Goal: Use online tool/utility: Utilize a website feature to perform a specific function

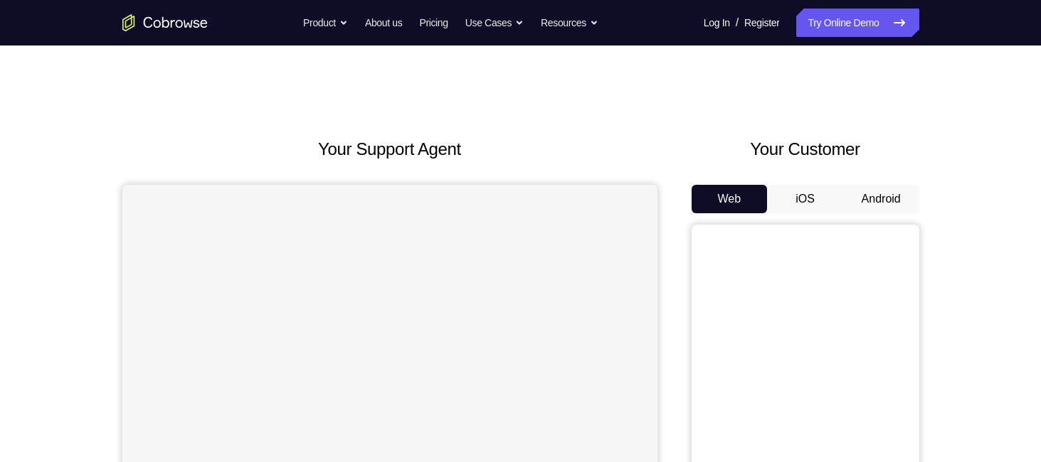
click at [880, 199] on button "Android" at bounding box center [881, 199] width 76 height 28
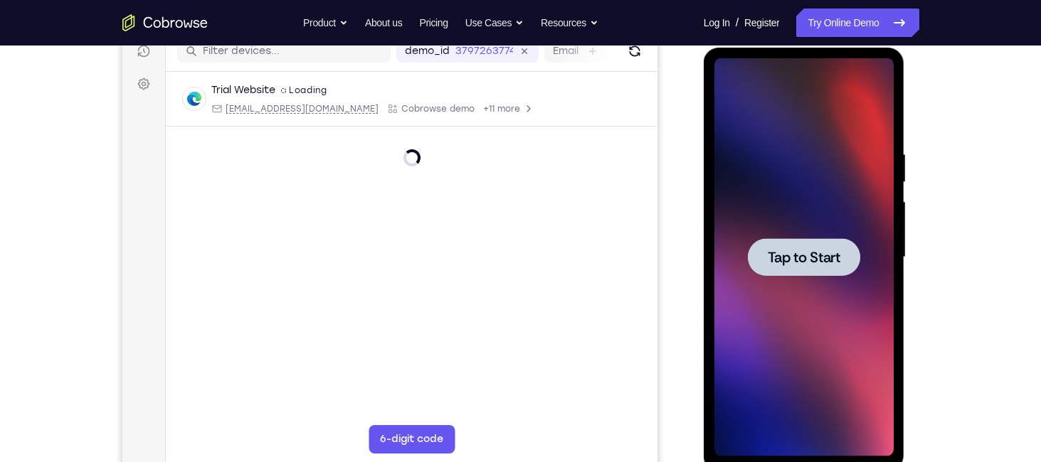
click at [828, 250] on span "Tap to Start" at bounding box center [803, 257] width 73 height 14
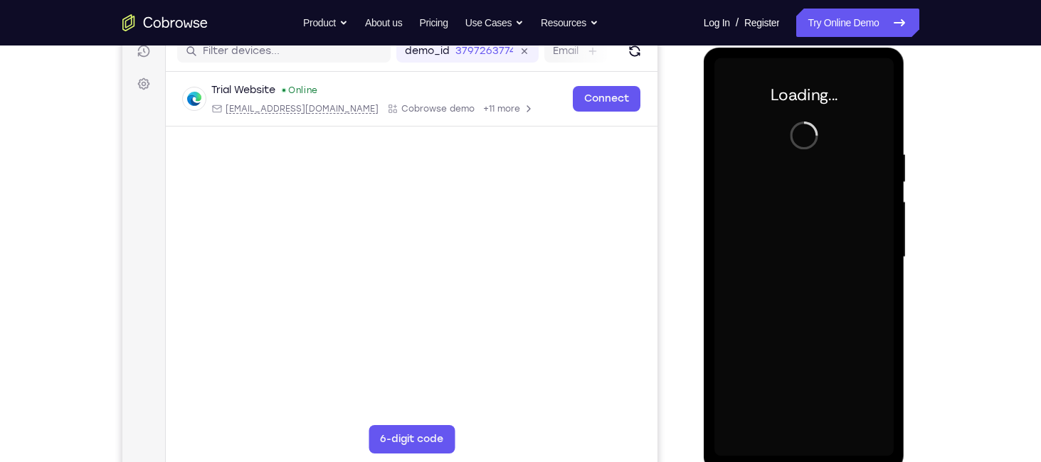
scroll to position [192, 0]
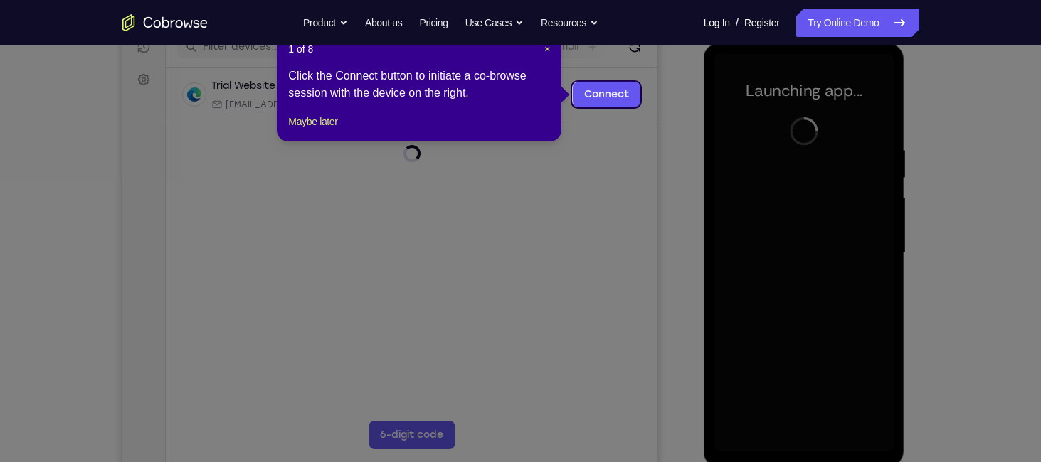
click at [551, 51] on div "1 of 8 × Click the Connect button to initiate a co-browse session with the devi…" at bounding box center [419, 86] width 284 height 111
click at [548, 49] on span "×" at bounding box center [547, 48] width 6 height 11
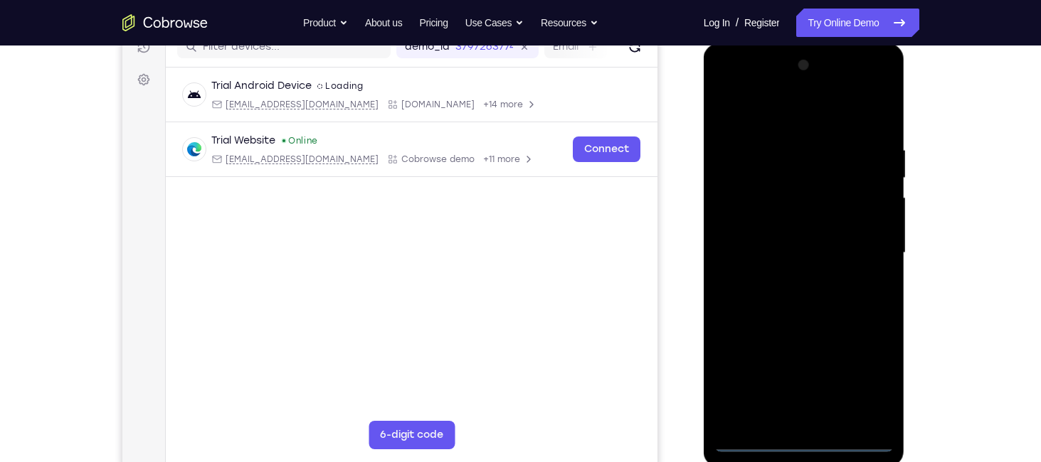
click at [801, 443] on div at bounding box center [803, 253] width 179 height 398
click at [872, 383] on div at bounding box center [803, 253] width 179 height 398
click at [730, 85] on div at bounding box center [803, 253] width 179 height 398
click at [863, 244] on div at bounding box center [803, 253] width 179 height 398
click at [787, 279] on div at bounding box center [803, 253] width 179 height 398
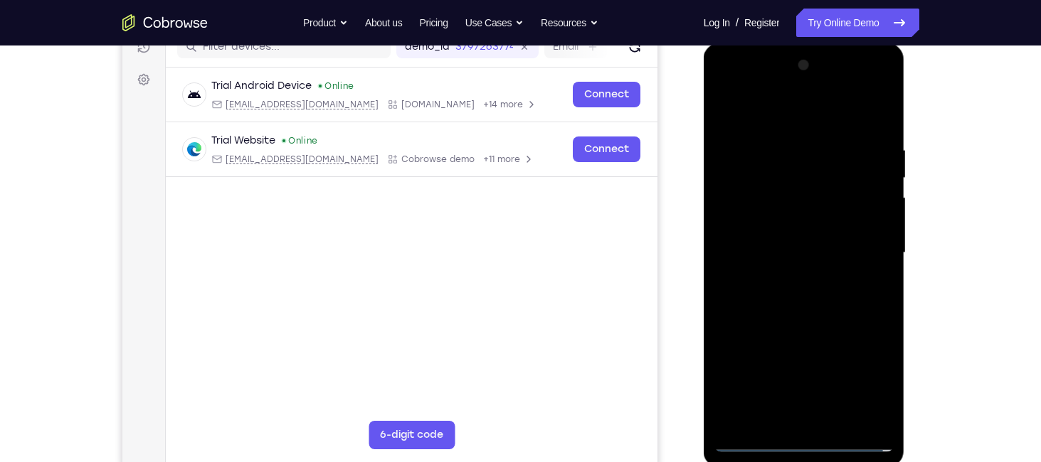
click at [785, 241] on div at bounding box center [803, 253] width 179 height 398
click at [786, 229] on div at bounding box center [803, 253] width 179 height 398
click at [793, 247] on div at bounding box center [803, 253] width 179 height 398
click at [802, 292] on div at bounding box center [803, 253] width 179 height 398
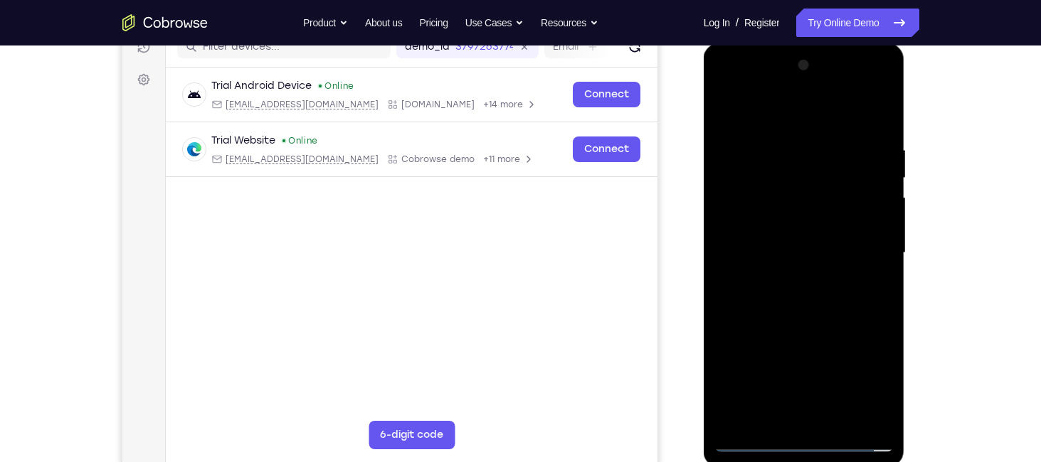
click at [809, 298] on div at bounding box center [803, 253] width 179 height 398
click at [810, 297] on div at bounding box center [803, 253] width 179 height 398
click at [779, 144] on div at bounding box center [803, 253] width 179 height 398
click at [880, 127] on div at bounding box center [803, 253] width 179 height 398
click at [792, 142] on div at bounding box center [803, 253] width 179 height 398
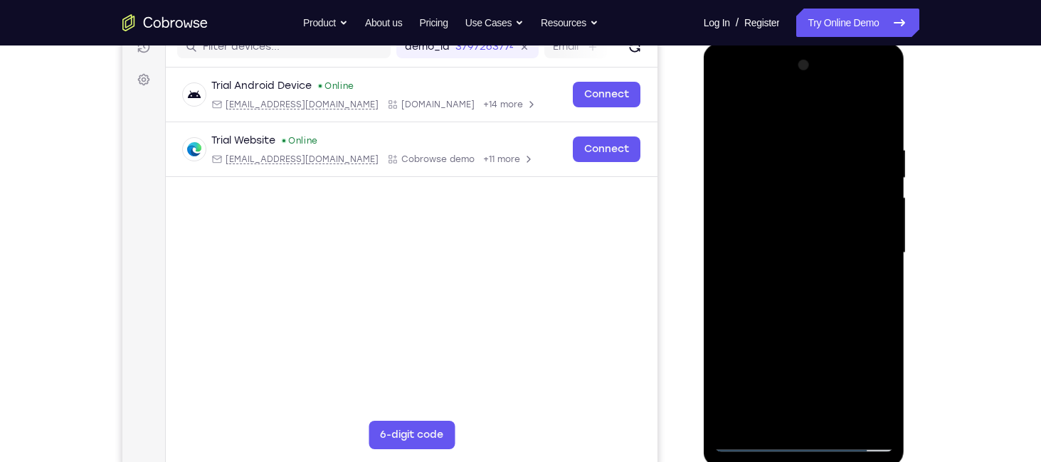
click at [866, 238] on div at bounding box center [803, 253] width 179 height 398
click at [884, 213] on div at bounding box center [803, 253] width 179 height 398
click at [877, 115] on div at bounding box center [803, 253] width 179 height 398
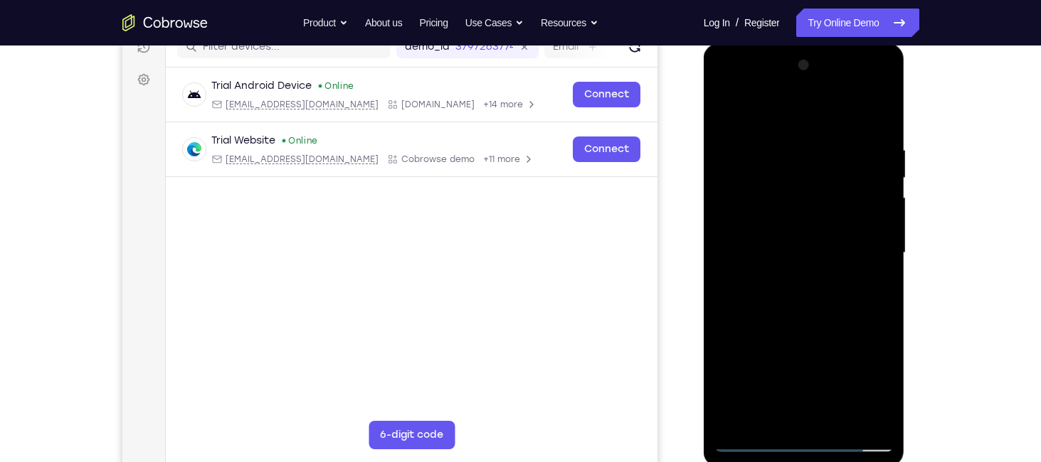
click at [878, 111] on div at bounding box center [803, 253] width 179 height 398
click at [847, 208] on div at bounding box center [803, 253] width 179 height 398
click at [732, 107] on div at bounding box center [803, 253] width 179 height 398
click at [871, 423] on div at bounding box center [803, 253] width 179 height 398
click at [883, 110] on div at bounding box center [803, 253] width 179 height 398
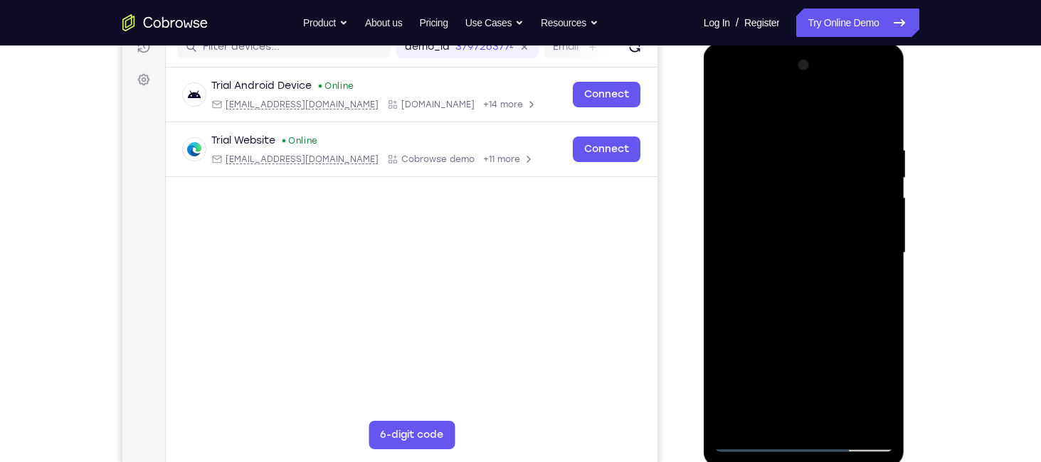
click at [754, 440] on div at bounding box center [803, 253] width 179 height 398
click at [735, 245] on div at bounding box center [803, 253] width 179 height 398
click at [880, 229] on div at bounding box center [803, 253] width 179 height 398
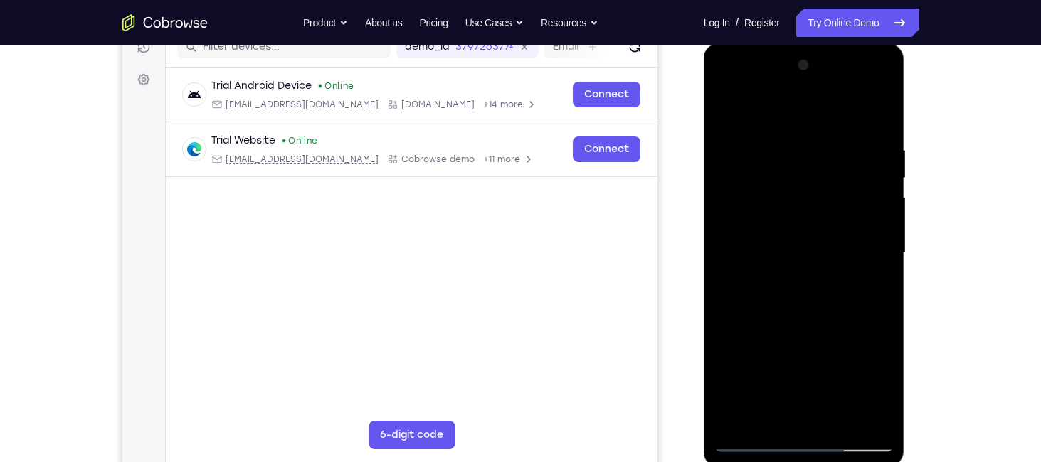
click at [880, 229] on div at bounding box center [803, 253] width 179 height 398
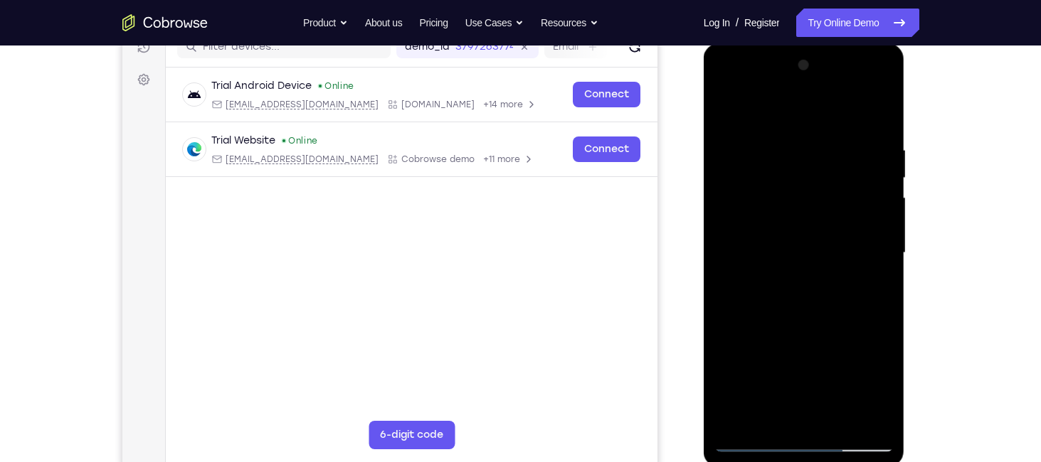
click at [880, 229] on div at bounding box center [803, 253] width 179 height 398
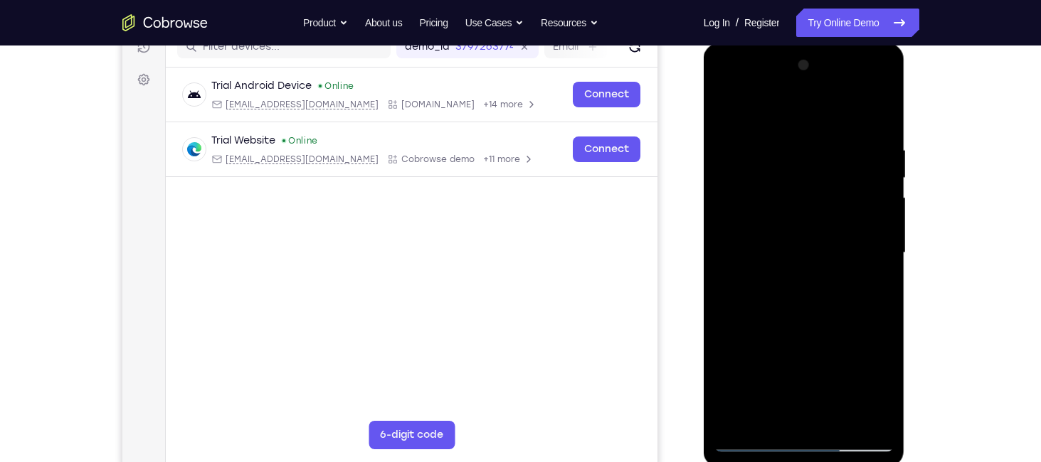
click at [880, 229] on div at bounding box center [803, 253] width 179 height 398
click at [864, 69] on div at bounding box center [803, 253] width 179 height 398
click at [886, 70] on div at bounding box center [803, 253] width 179 height 398
click at [881, 68] on div at bounding box center [803, 253] width 179 height 398
click at [841, 422] on div at bounding box center [803, 253] width 179 height 398
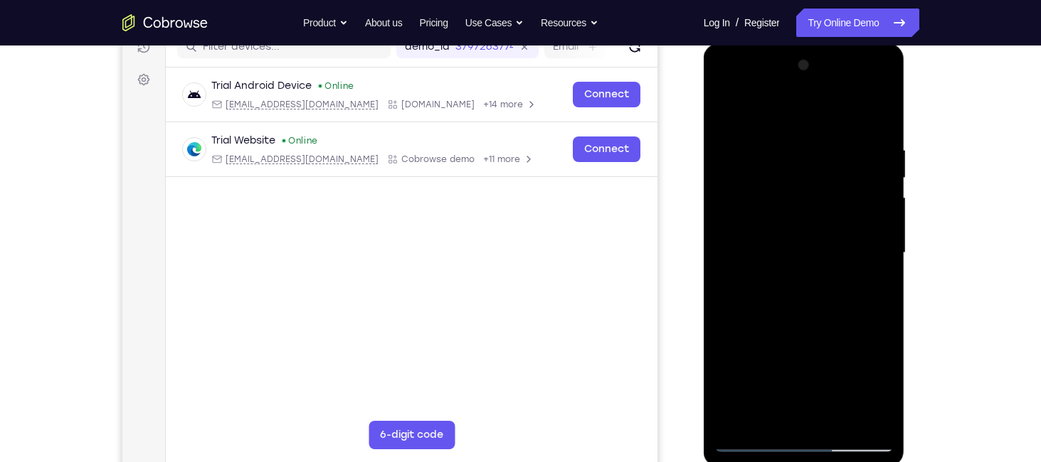
click at [817, 326] on div at bounding box center [803, 253] width 179 height 398
click at [821, 302] on div at bounding box center [803, 253] width 179 height 398
click at [728, 115] on div at bounding box center [803, 253] width 179 height 398
click at [760, 435] on div at bounding box center [803, 253] width 179 height 398
click at [751, 441] on div at bounding box center [803, 253] width 179 height 398
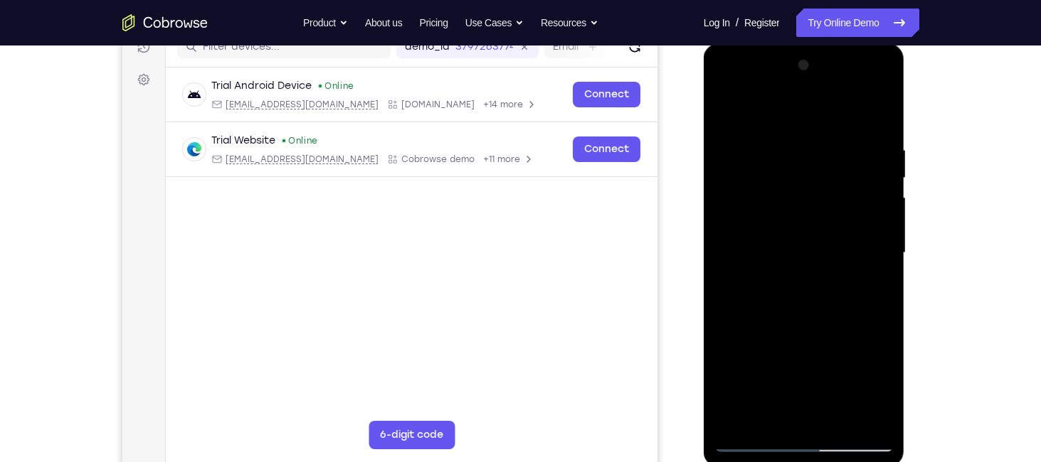
click at [753, 440] on div at bounding box center [803, 253] width 179 height 398
drag, startPoint x: 855, startPoint y: 144, endPoint x: 709, endPoint y: 145, distance: 145.8
click at [709, 145] on div at bounding box center [803, 255] width 201 height 424
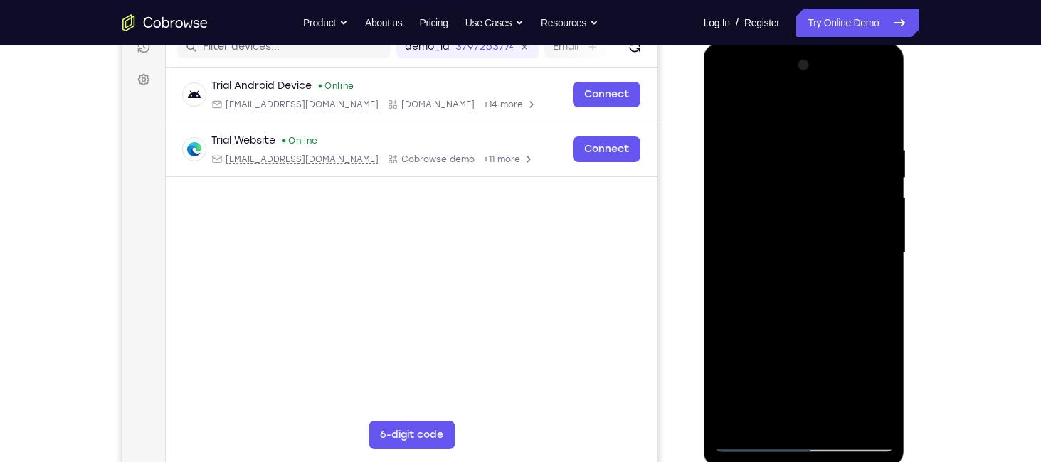
drag, startPoint x: 812, startPoint y: 133, endPoint x: 713, endPoint y: 134, distance: 98.2
click at [713, 134] on div at bounding box center [803, 255] width 201 height 424
drag, startPoint x: 820, startPoint y: 136, endPoint x: 750, endPoint y: 139, distance: 69.8
click at [750, 139] on div at bounding box center [803, 253] width 179 height 398
drag, startPoint x: 826, startPoint y: 137, endPoint x: 725, endPoint y: 144, distance: 101.2
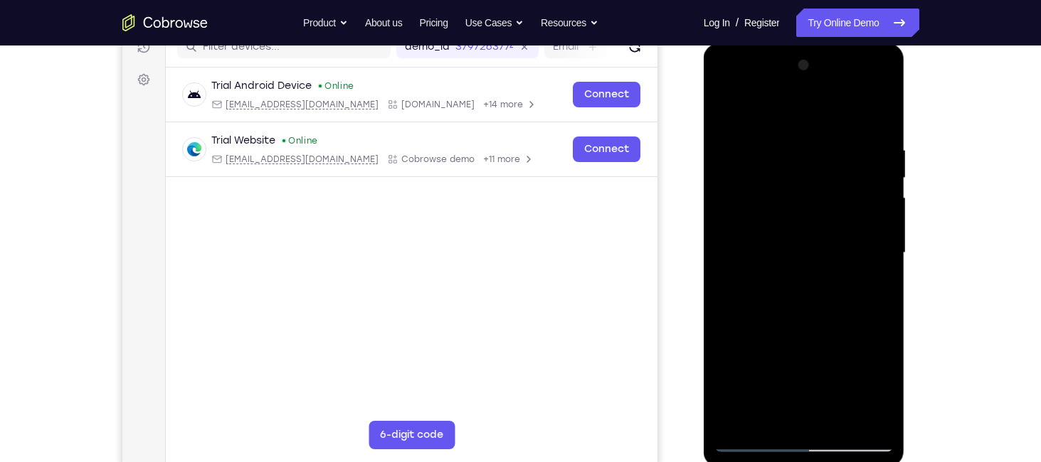
click at [725, 144] on div at bounding box center [803, 253] width 179 height 398
drag, startPoint x: 819, startPoint y: 139, endPoint x: 742, endPoint y: 135, distance: 77.6
click at [742, 135] on div at bounding box center [803, 253] width 179 height 398
click at [748, 139] on div at bounding box center [803, 253] width 179 height 398
click at [883, 218] on div at bounding box center [803, 253] width 179 height 398
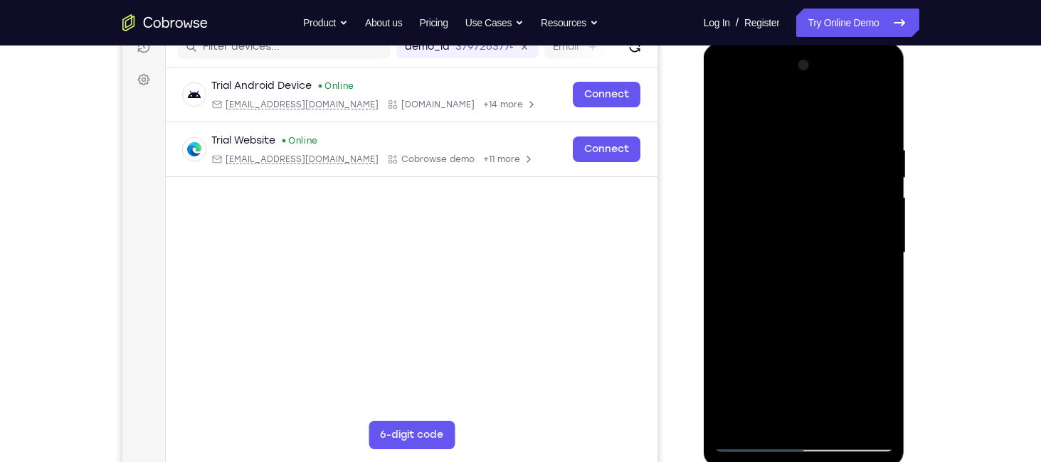
click at [883, 218] on div at bounding box center [803, 253] width 179 height 398
click at [877, 117] on div at bounding box center [803, 253] width 179 height 398
drag, startPoint x: 863, startPoint y: 138, endPoint x: 797, endPoint y: 142, distance: 65.5
click at [797, 142] on div at bounding box center [803, 253] width 179 height 398
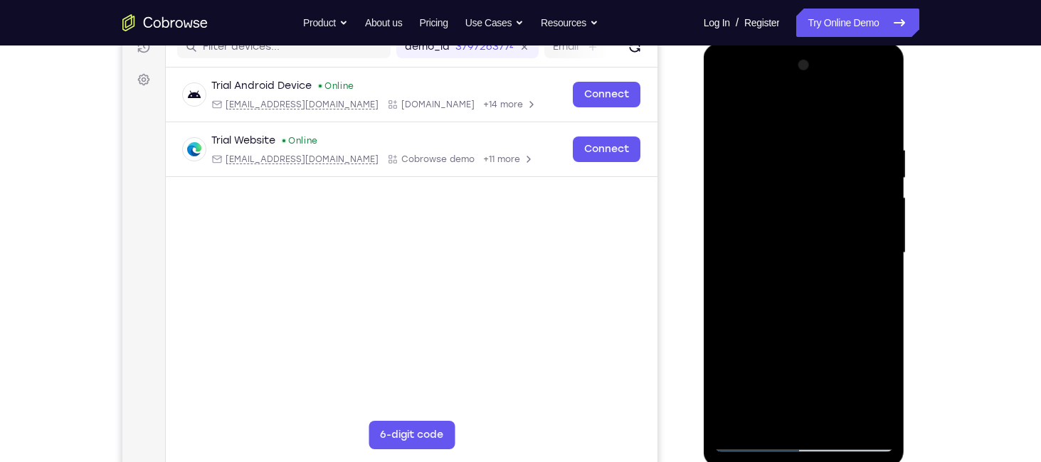
click at [758, 138] on div at bounding box center [803, 253] width 179 height 398
click at [880, 112] on div at bounding box center [803, 253] width 179 height 398
drag, startPoint x: 877, startPoint y: 139, endPoint x: 735, endPoint y: 159, distance: 143.7
click at [735, 159] on div at bounding box center [803, 253] width 179 height 398
drag, startPoint x: 841, startPoint y: 142, endPoint x: 733, endPoint y: 142, distance: 108.1
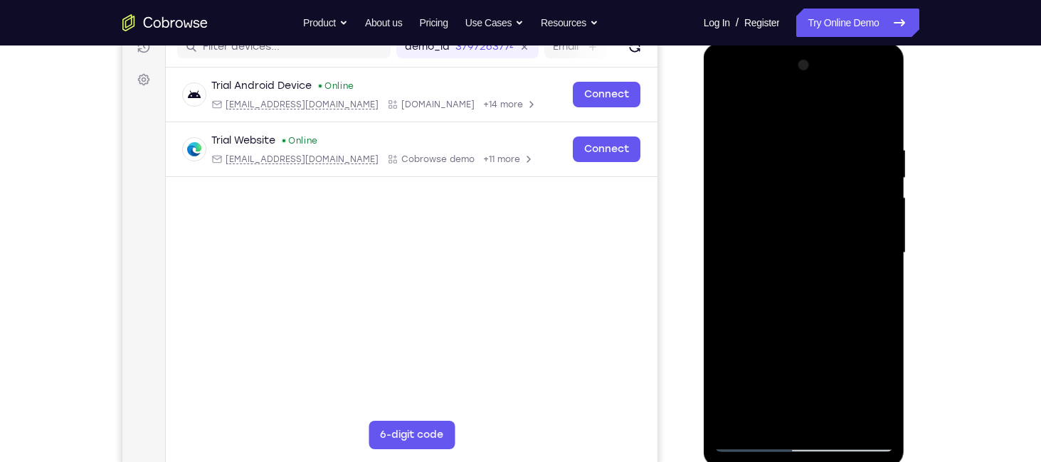
click at [733, 142] on div at bounding box center [803, 253] width 179 height 398
drag, startPoint x: 812, startPoint y: 132, endPoint x: 728, endPoint y: 153, distance: 86.4
click at [728, 153] on div at bounding box center [803, 253] width 179 height 398
drag, startPoint x: 816, startPoint y: 149, endPoint x: 703, endPoint y: 181, distance: 117.7
click at [703, 181] on div at bounding box center [803, 255] width 201 height 424
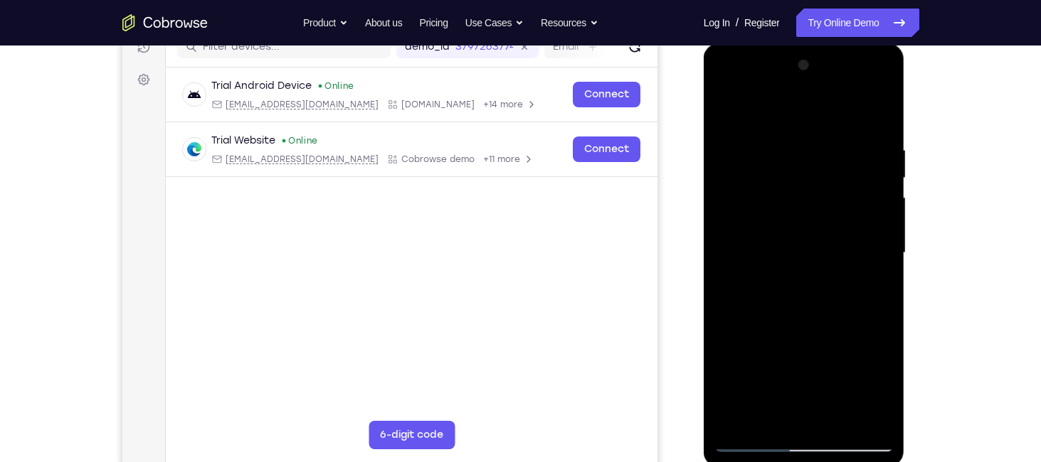
click at [779, 415] on div at bounding box center [803, 253] width 179 height 398
click at [781, 109] on div at bounding box center [803, 253] width 179 height 398
click at [732, 150] on div at bounding box center [803, 253] width 179 height 398
click at [737, 143] on div at bounding box center [803, 253] width 179 height 398
click at [726, 111] on div at bounding box center [803, 253] width 179 height 398
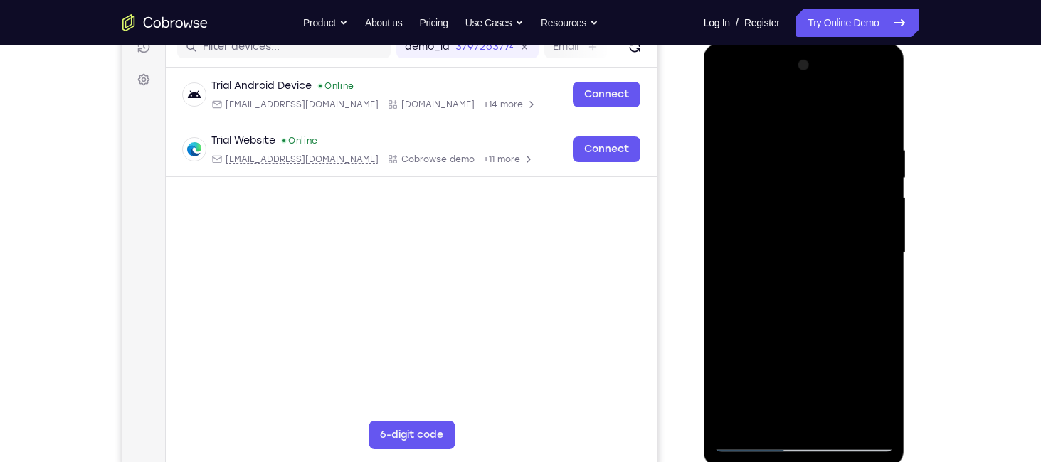
click at [883, 151] on div at bounding box center [803, 253] width 179 height 398
click at [881, 112] on div at bounding box center [803, 253] width 179 height 398
drag, startPoint x: 833, startPoint y: 282, endPoint x: 849, endPoint y: 124, distance: 158.0
click at [849, 124] on div at bounding box center [803, 253] width 179 height 398
drag, startPoint x: 839, startPoint y: 230, endPoint x: 838, endPoint y: 135, distance: 94.6
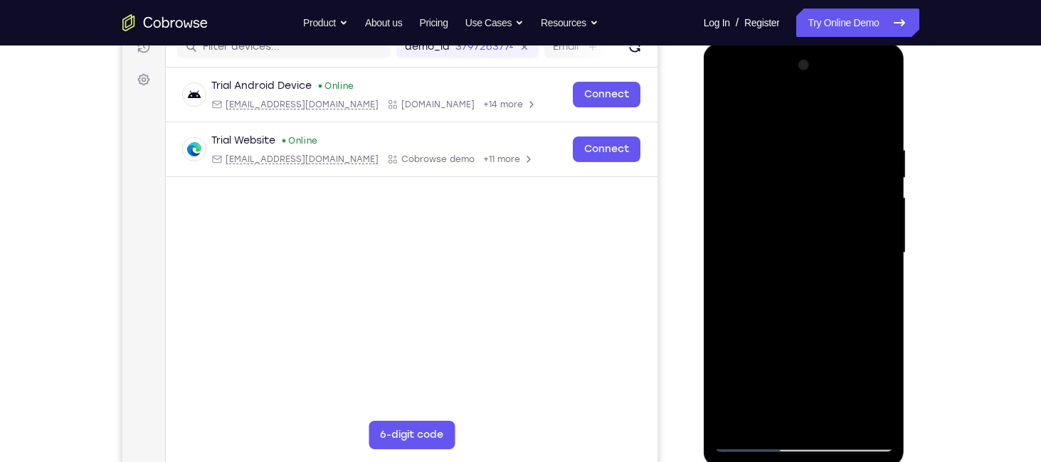
click at [838, 135] on div at bounding box center [803, 253] width 179 height 398
drag, startPoint x: 811, startPoint y: 293, endPoint x: 821, endPoint y: 198, distance: 95.9
click at [821, 198] on div at bounding box center [803, 253] width 179 height 398
drag, startPoint x: 836, startPoint y: 286, endPoint x: 856, endPoint y: 155, distance: 132.4
click at [856, 155] on div at bounding box center [803, 253] width 179 height 398
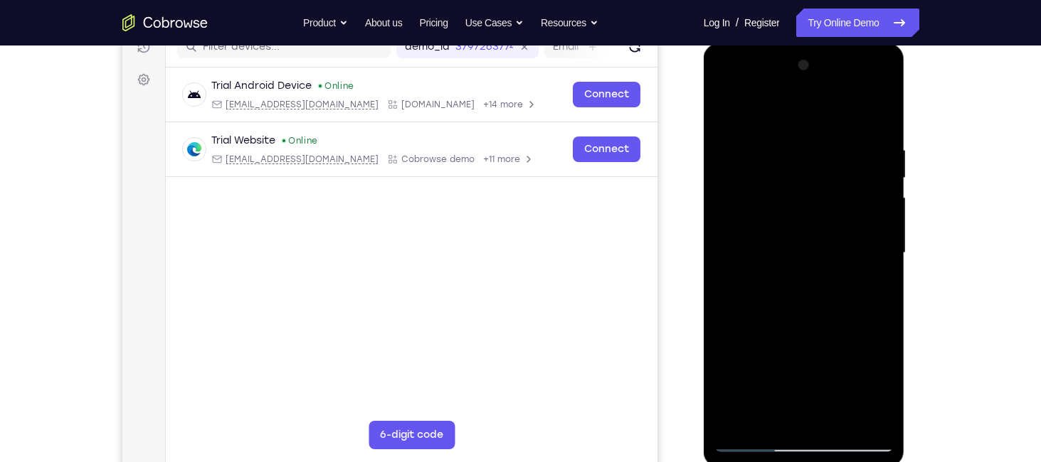
click at [814, 107] on div at bounding box center [803, 253] width 179 height 398
drag, startPoint x: 851, startPoint y: 142, endPoint x: 833, endPoint y: 224, distance: 84.6
click at [833, 224] on div at bounding box center [803, 253] width 179 height 398
click at [879, 105] on div at bounding box center [803, 253] width 179 height 398
click at [809, 107] on div at bounding box center [803, 253] width 179 height 398
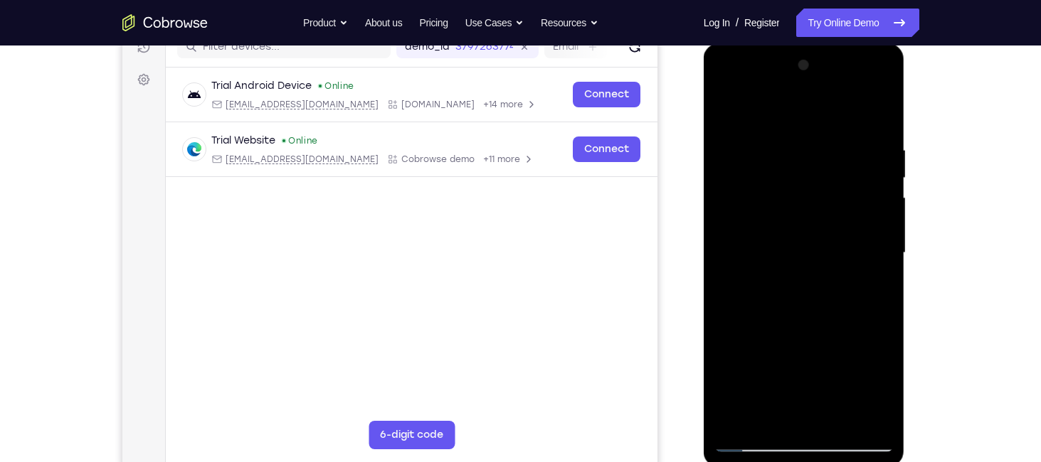
click at [810, 138] on div at bounding box center [803, 253] width 179 height 398
click at [727, 107] on div at bounding box center [803, 253] width 179 height 398
click at [886, 107] on div at bounding box center [803, 253] width 179 height 398
drag, startPoint x: 849, startPoint y: 255, endPoint x: 884, endPoint y: 146, distance: 114.9
click at [884, 146] on div at bounding box center [803, 253] width 179 height 398
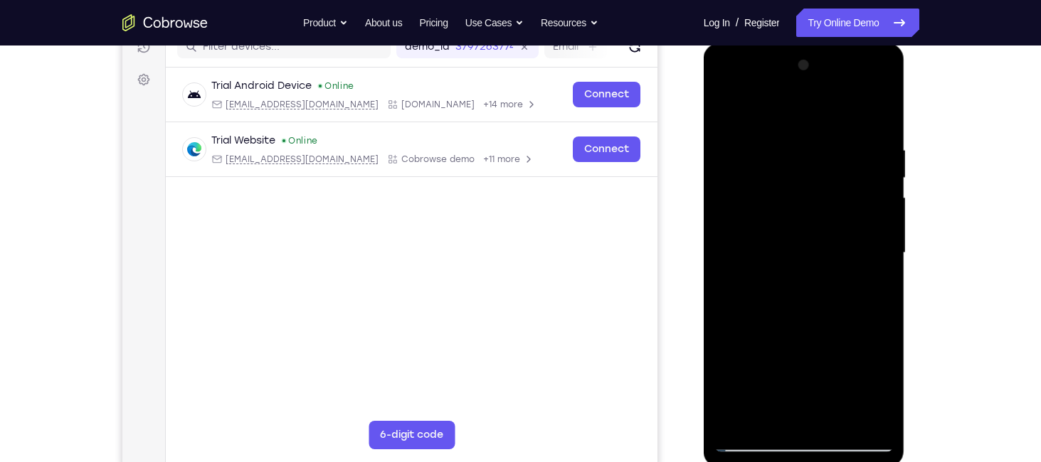
drag, startPoint x: 865, startPoint y: 255, endPoint x: 876, endPoint y: 127, distance: 129.2
click at [876, 127] on div at bounding box center [803, 253] width 179 height 398
drag, startPoint x: 829, startPoint y: 261, endPoint x: 863, endPoint y: 110, distance: 154.6
click at [863, 110] on div at bounding box center [803, 253] width 179 height 398
drag, startPoint x: 820, startPoint y: 288, endPoint x: 840, endPoint y: 187, distance: 102.9
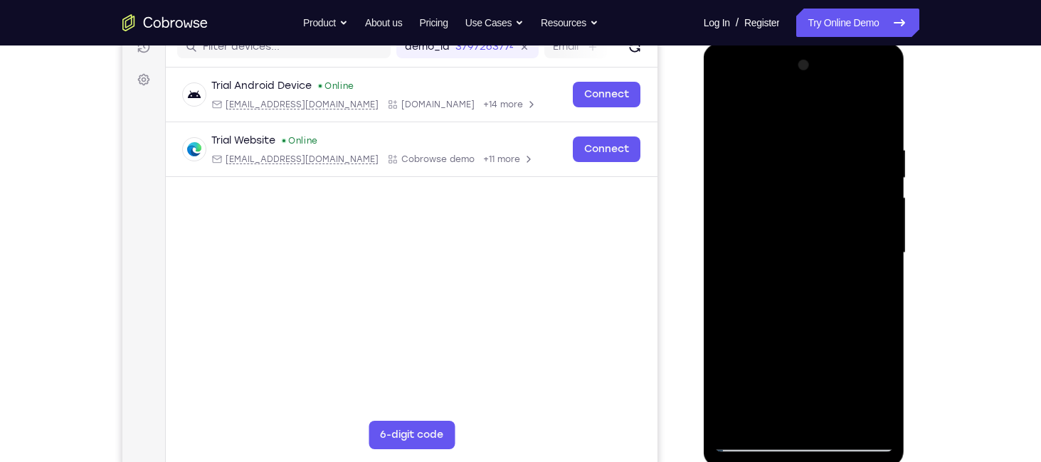
click at [840, 187] on div at bounding box center [803, 253] width 179 height 398
drag, startPoint x: 829, startPoint y: 228, endPoint x: 863, endPoint y: 87, distance: 144.0
click at [863, 87] on div at bounding box center [803, 253] width 179 height 398
drag, startPoint x: 817, startPoint y: 336, endPoint x: 816, endPoint y: 179, distance: 156.5
click at [816, 179] on div at bounding box center [803, 253] width 179 height 398
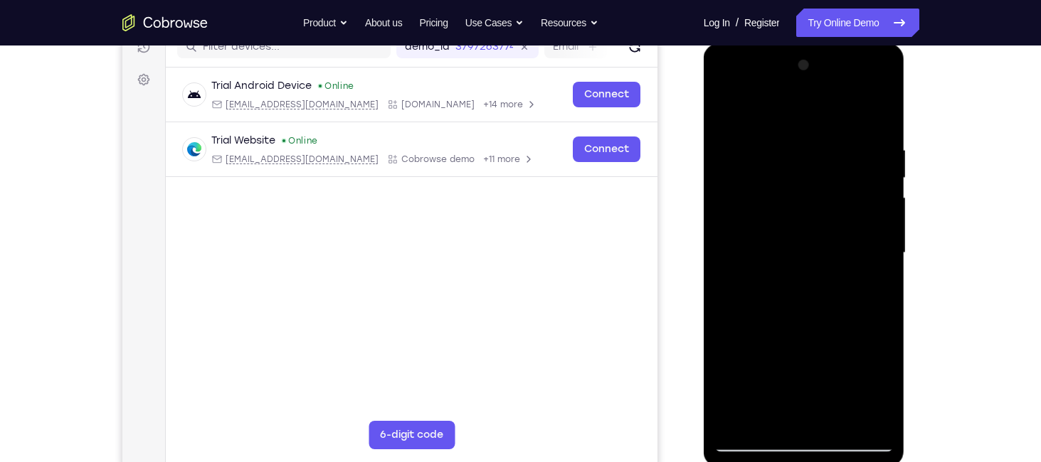
drag, startPoint x: 821, startPoint y: 295, endPoint x: 832, endPoint y: 147, distance: 148.4
click at [832, 147] on div at bounding box center [803, 253] width 179 height 398
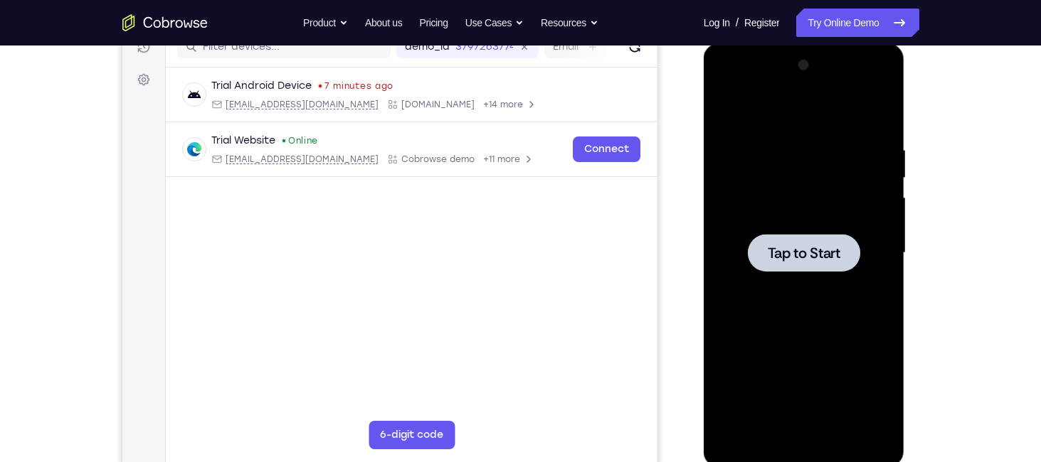
click at [840, 240] on div at bounding box center [804, 253] width 112 height 38
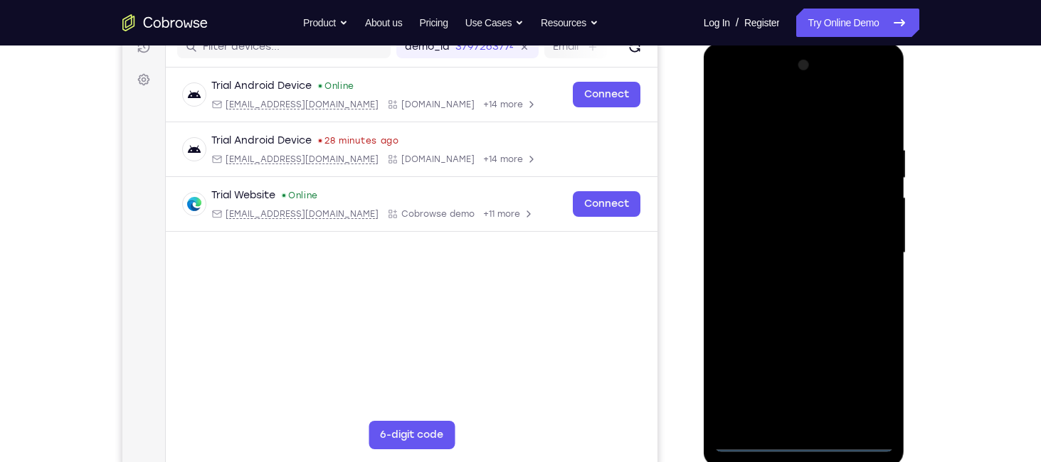
click at [800, 440] on div at bounding box center [803, 253] width 179 height 398
click at [868, 389] on div at bounding box center [803, 253] width 179 height 398
click at [733, 87] on div at bounding box center [803, 253] width 179 height 398
click at [856, 243] on div at bounding box center [803, 253] width 179 height 398
click at [794, 278] on div at bounding box center [803, 253] width 179 height 398
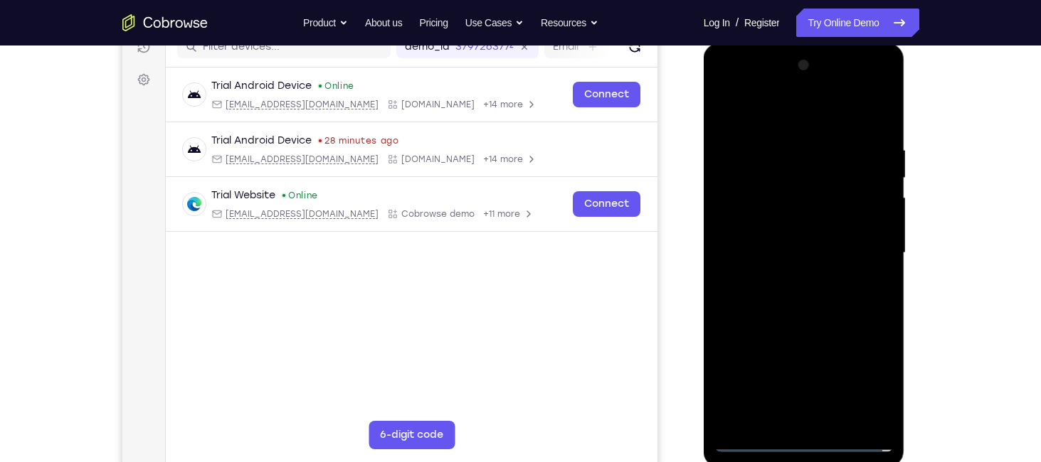
click at [803, 250] on div at bounding box center [803, 253] width 179 height 398
click at [789, 230] on div at bounding box center [803, 253] width 179 height 398
click at [787, 251] on div at bounding box center [803, 253] width 179 height 398
click at [802, 304] on div at bounding box center [803, 253] width 179 height 398
click at [802, 299] on div at bounding box center [803, 253] width 179 height 398
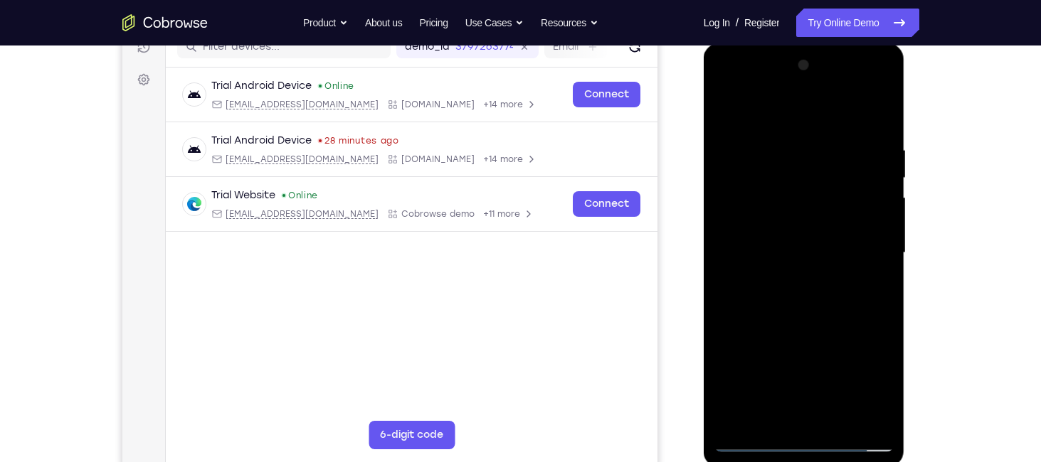
click at [804, 301] on div at bounding box center [803, 253] width 179 height 398
click at [803, 320] on div at bounding box center [803, 253] width 179 height 398
click at [767, 427] on div at bounding box center [803, 253] width 179 height 398
click at [776, 109] on div at bounding box center [803, 253] width 179 height 398
click at [769, 137] on div at bounding box center [803, 253] width 179 height 398
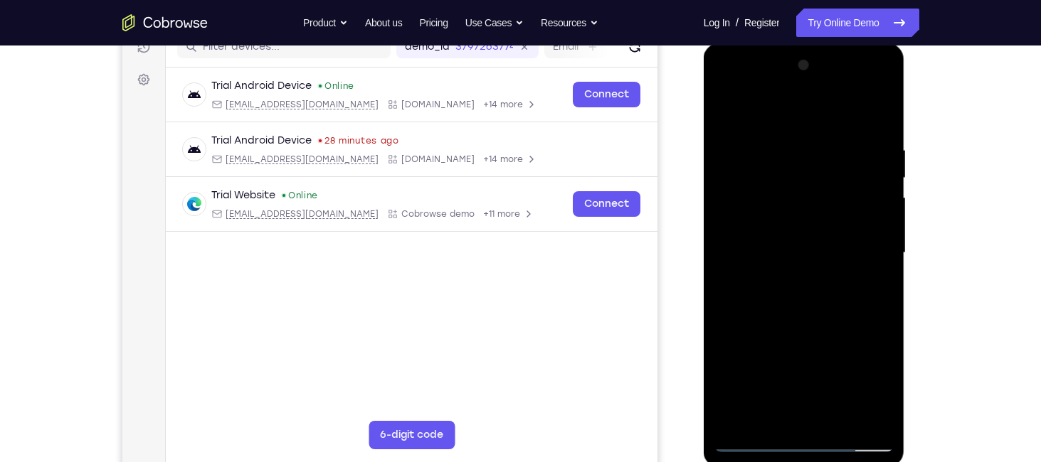
click at [752, 346] on div at bounding box center [803, 253] width 179 height 398
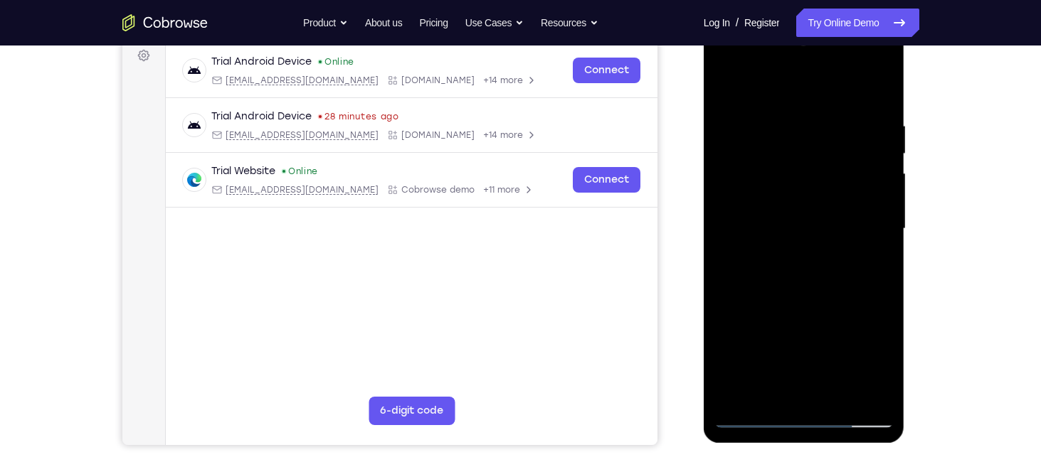
scroll to position [216, 0]
click at [884, 243] on div at bounding box center [803, 230] width 179 height 398
click at [886, 238] on div at bounding box center [803, 230] width 179 height 398
click at [726, 235] on div at bounding box center [803, 230] width 179 height 398
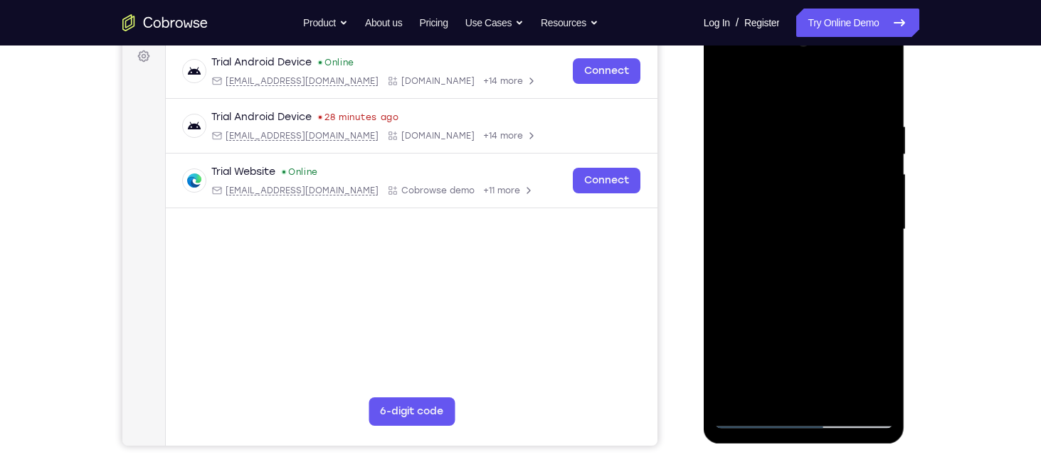
click at [730, 84] on div at bounding box center [803, 230] width 179 height 398
click at [813, 315] on div at bounding box center [803, 230] width 179 height 398
click at [728, 85] on div at bounding box center [803, 230] width 179 height 398
click at [730, 198] on div at bounding box center [803, 230] width 179 height 398
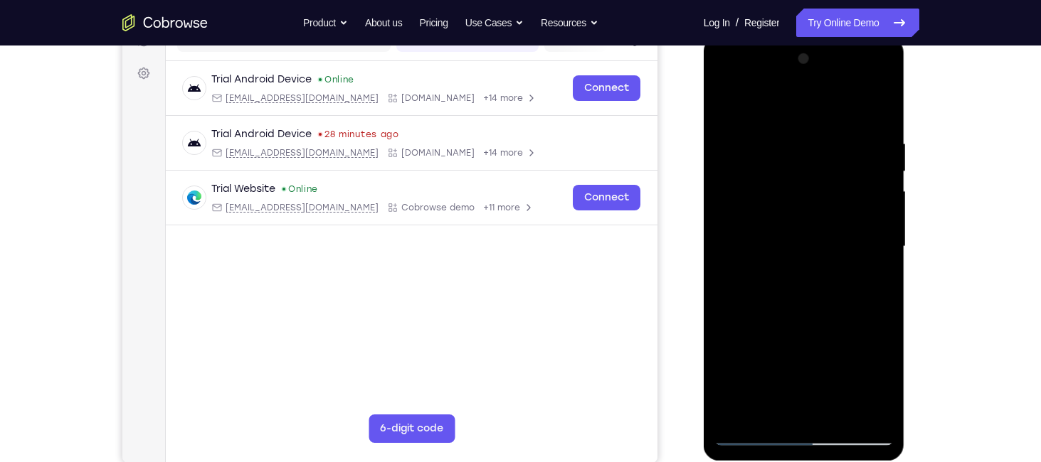
scroll to position [198, 0]
click at [887, 184] on div at bounding box center [803, 247] width 179 height 398
click at [879, 182] on div at bounding box center [803, 247] width 179 height 398
click at [877, 181] on div at bounding box center [803, 247] width 179 height 398
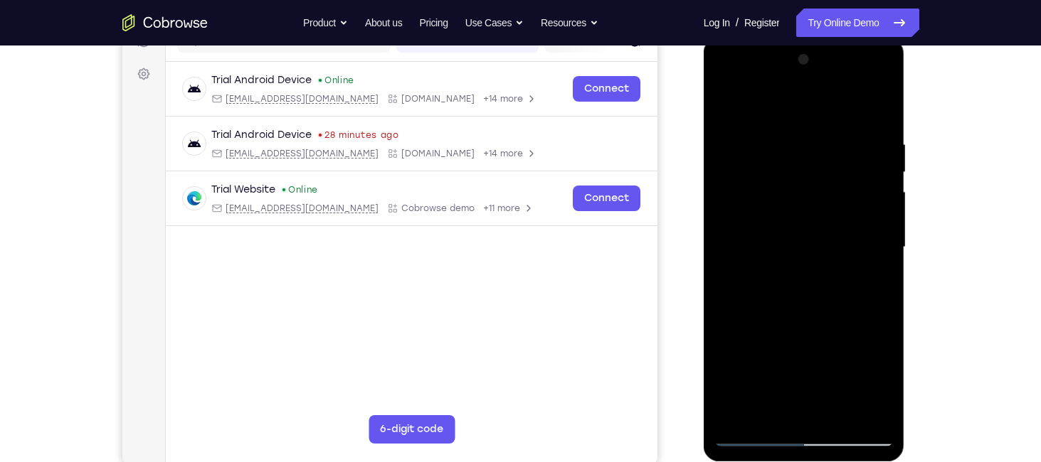
click at [877, 181] on div at bounding box center [803, 247] width 179 height 398
click at [882, 68] on div at bounding box center [803, 247] width 179 height 398
click at [733, 218] on div at bounding box center [803, 247] width 179 height 398
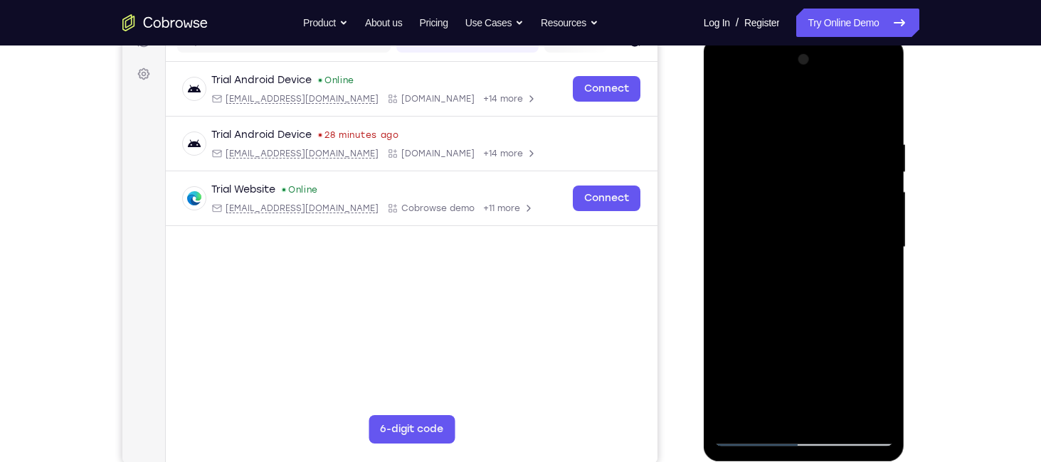
click at [877, 206] on div at bounding box center [803, 247] width 179 height 398
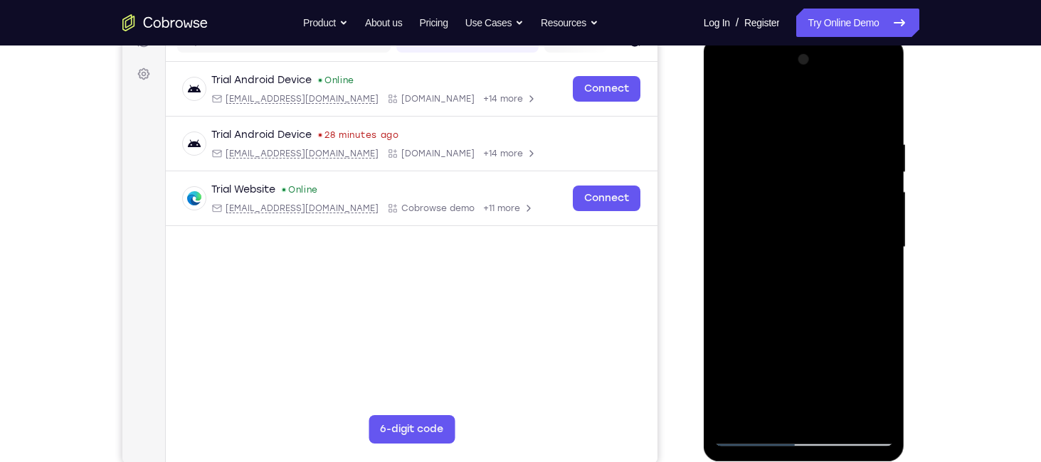
click at [877, 206] on div at bounding box center [803, 247] width 179 height 398
click at [876, 193] on div at bounding box center [803, 247] width 179 height 398
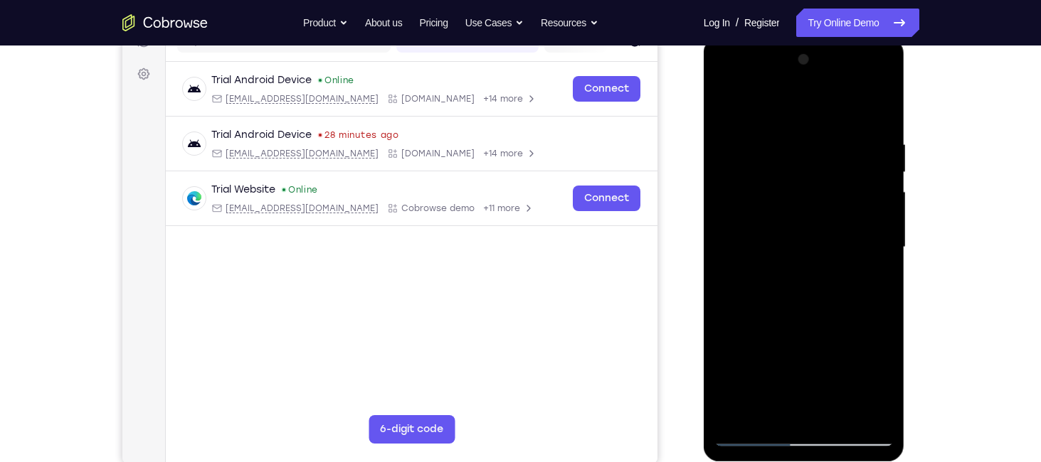
click at [876, 193] on div at bounding box center [803, 247] width 179 height 398
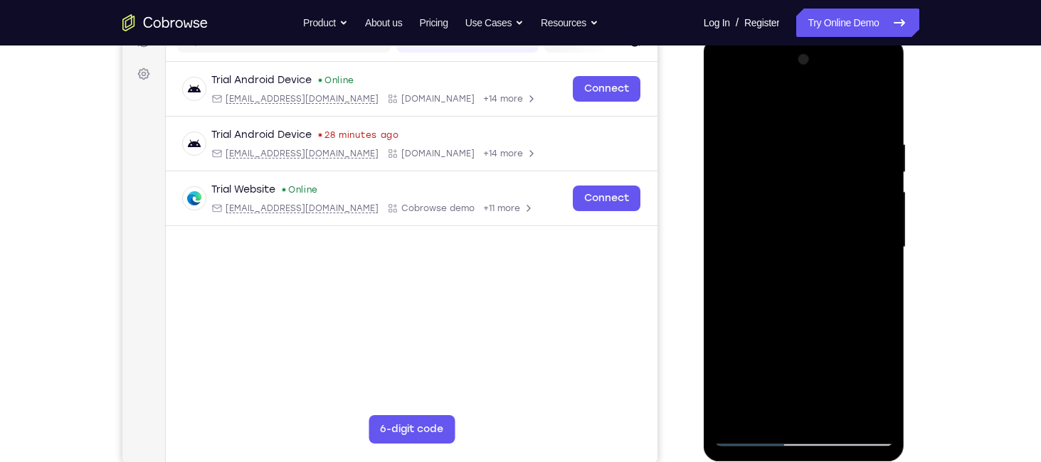
click at [876, 193] on div at bounding box center [803, 247] width 179 height 398
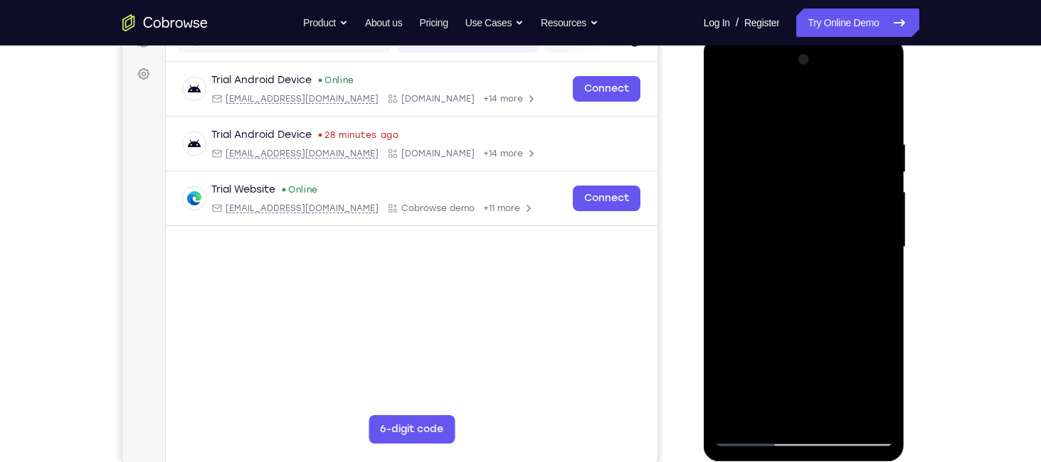
click at [876, 193] on div at bounding box center [803, 247] width 179 height 398
click at [876, 190] on div at bounding box center [803, 247] width 179 height 398
click at [878, 188] on div at bounding box center [803, 247] width 179 height 398
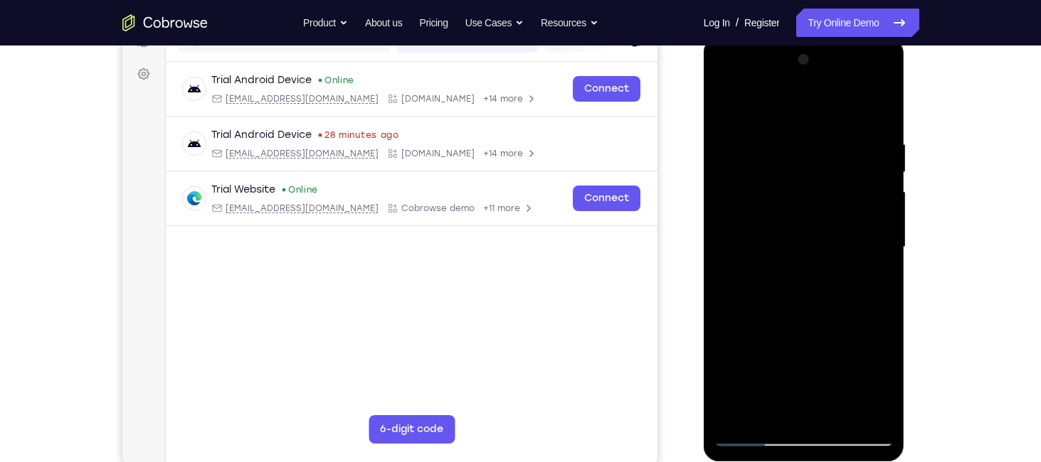
click at [881, 182] on div at bounding box center [803, 247] width 179 height 398
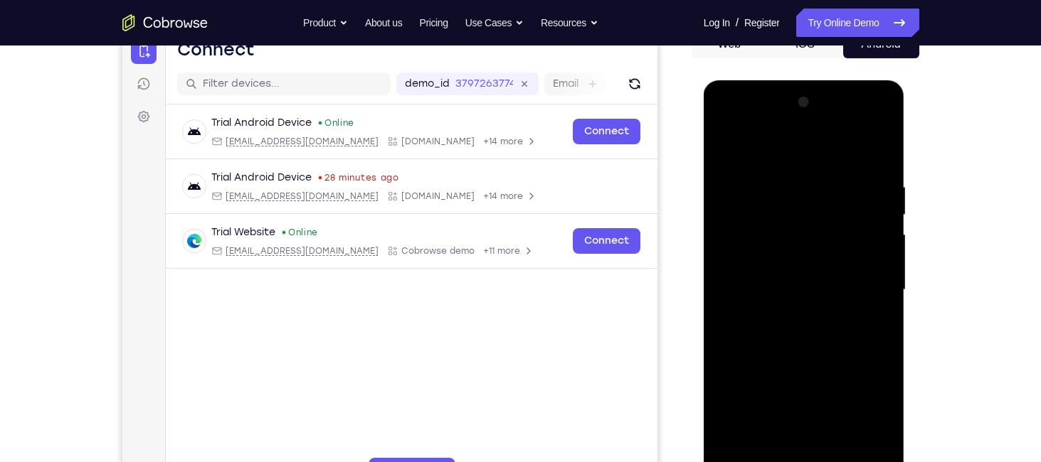
scroll to position [142, 0]
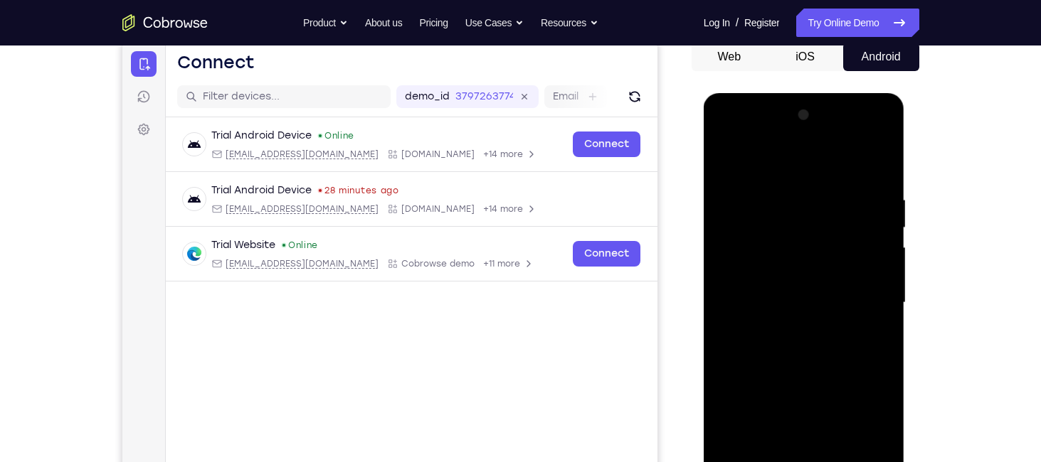
click at [877, 118] on div at bounding box center [803, 303] width 179 height 398
click at [727, 160] on div at bounding box center [803, 303] width 179 height 398
click at [877, 156] on div at bounding box center [803, 303] width 179 height 398
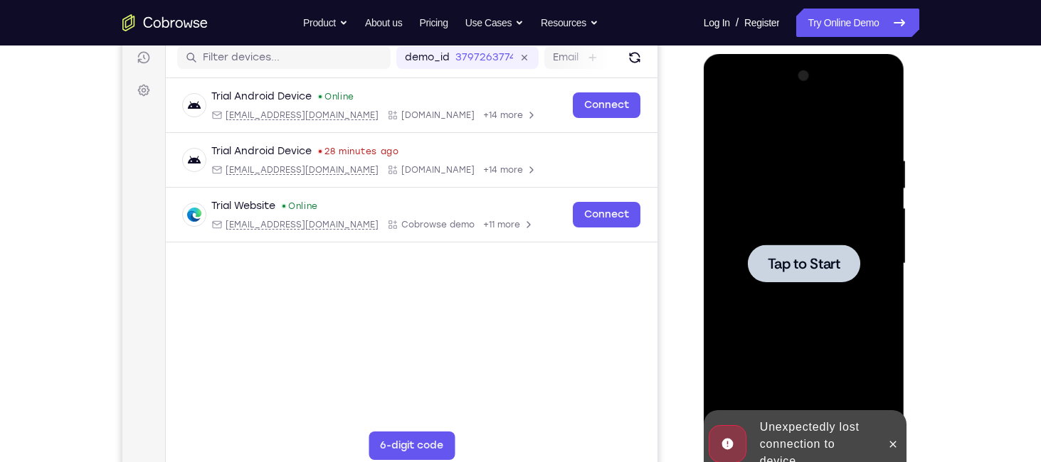
scroll to position [182, 0]
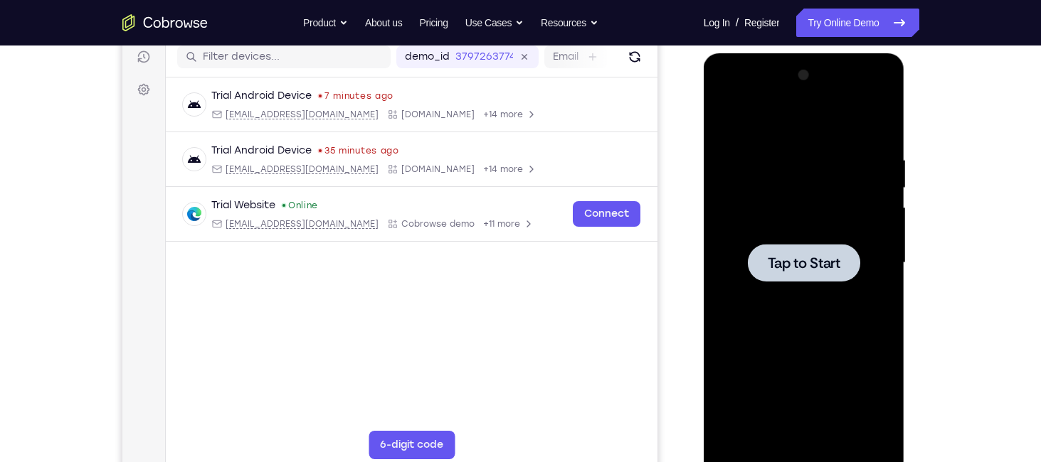
click at [789, 260] on span "Tap to Start" at bounding box center [803, 263] width 73 height 14
